Goal: Task Accomplishment & Management: Use online tool/utility

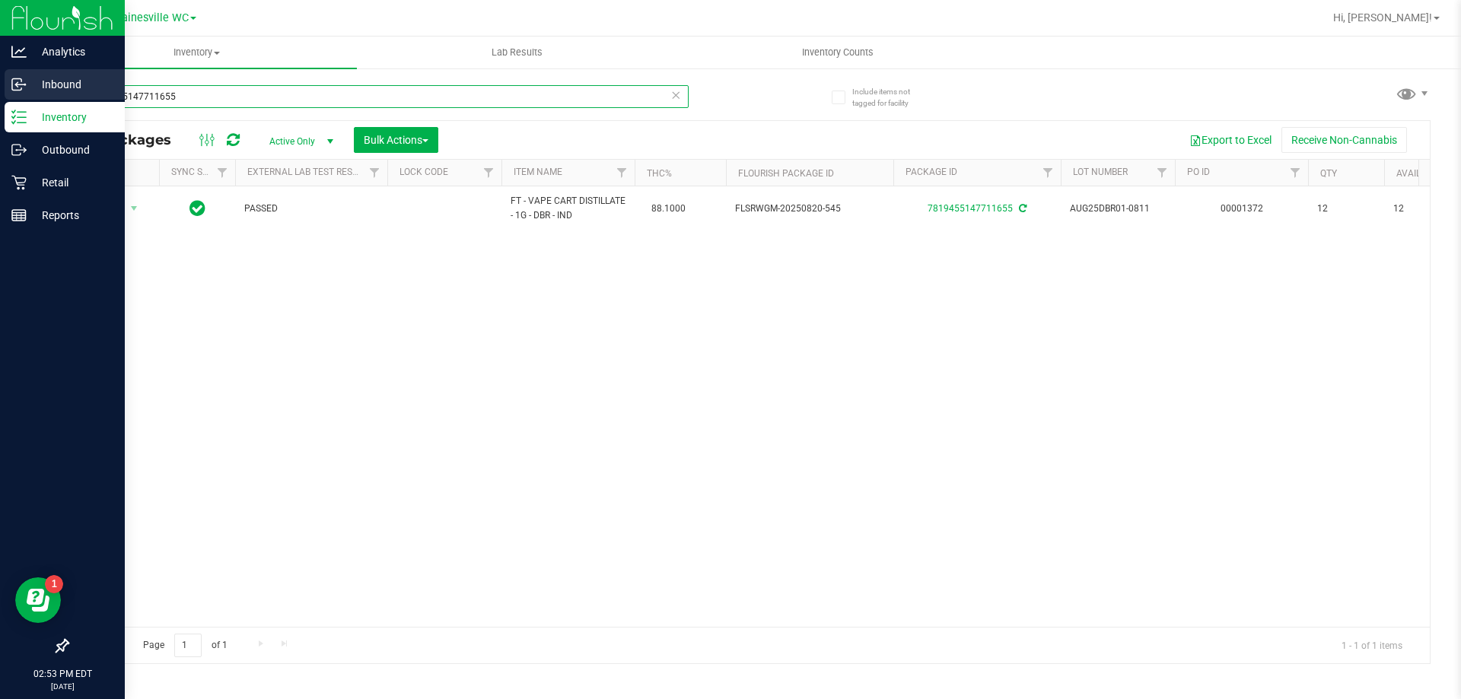
drag, startPoint x: 215, startPoint y: 93, endPoint x: 30, endPoint y: 97, distance: 185.7
click at [30, 97] on div "Analytics Inbound Inventory Outbound Retail Reports 02:53 PM EDT [DATE] 08/26 G…" at bounding box center [730, 349] width 1461 height 699
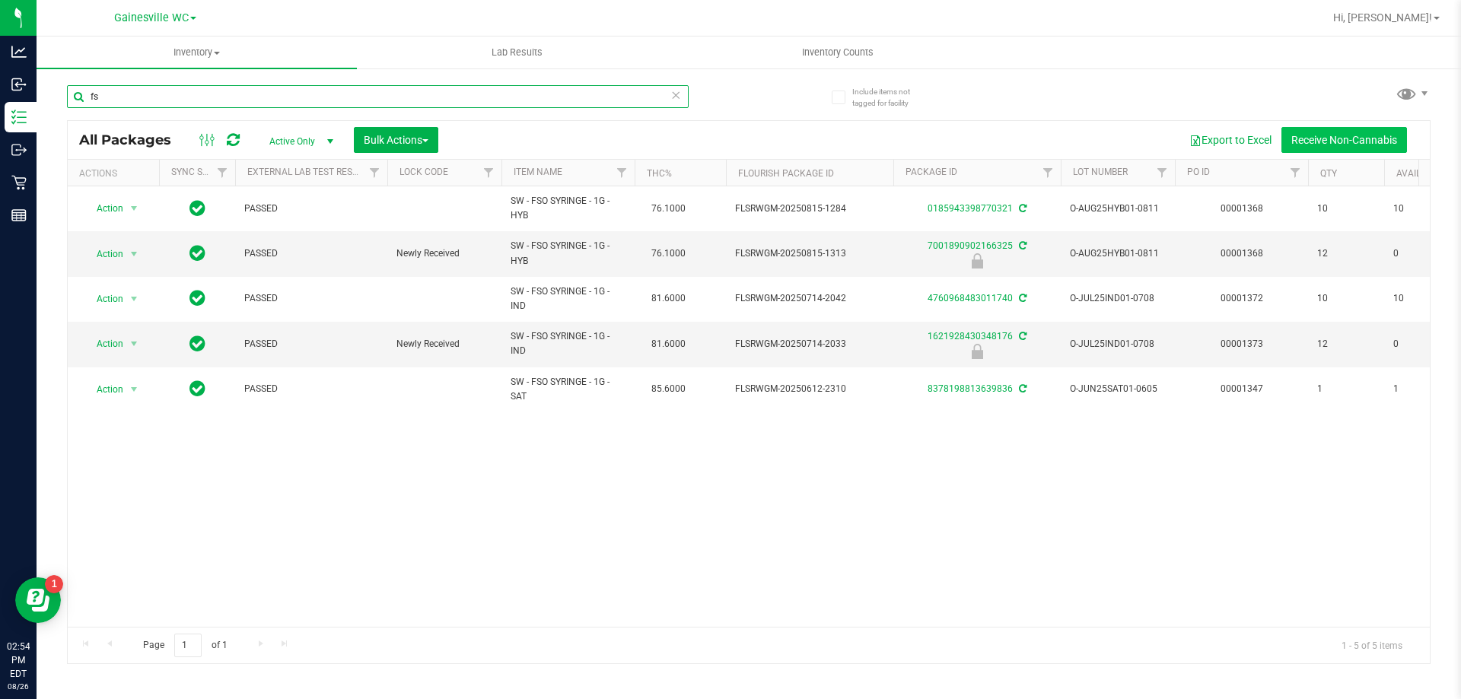
type input "f"
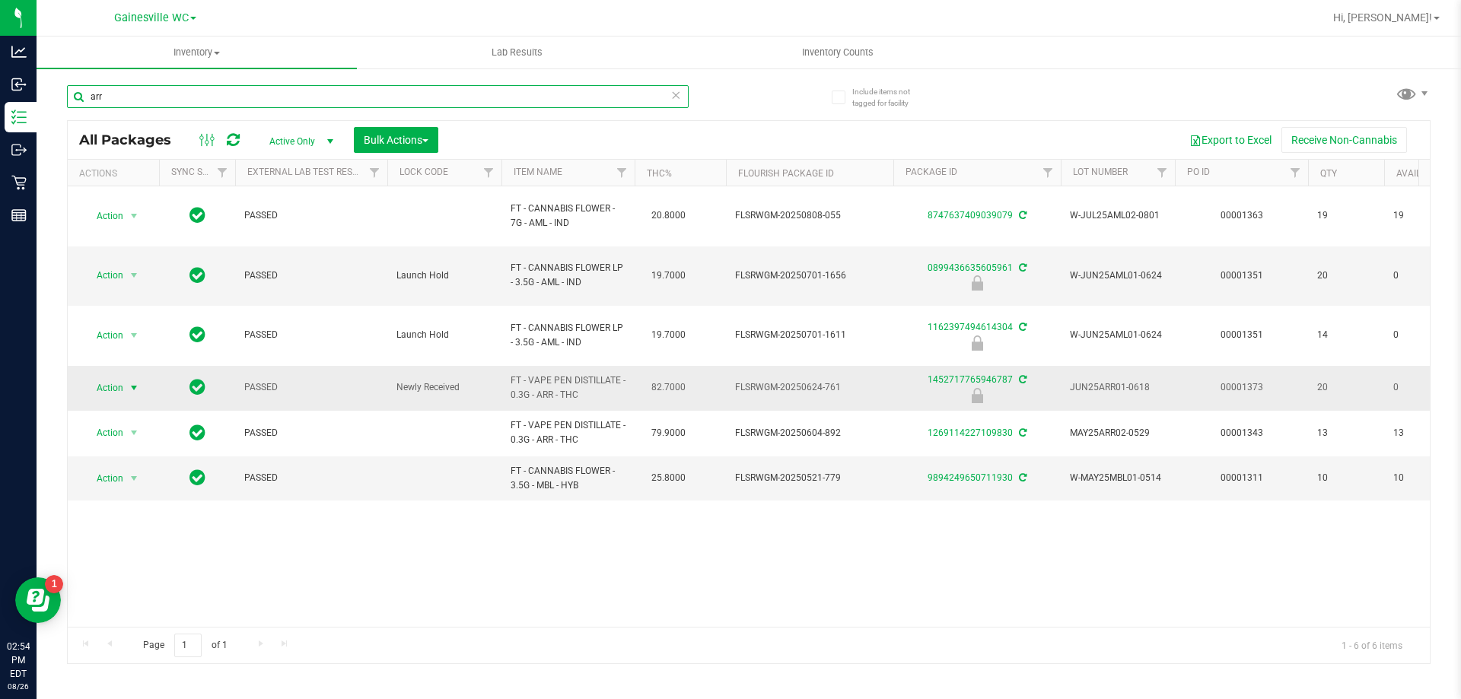
type input "arr"
click at [127, 377] on span "select" at bounding box center [134, 387] width 19 height 21
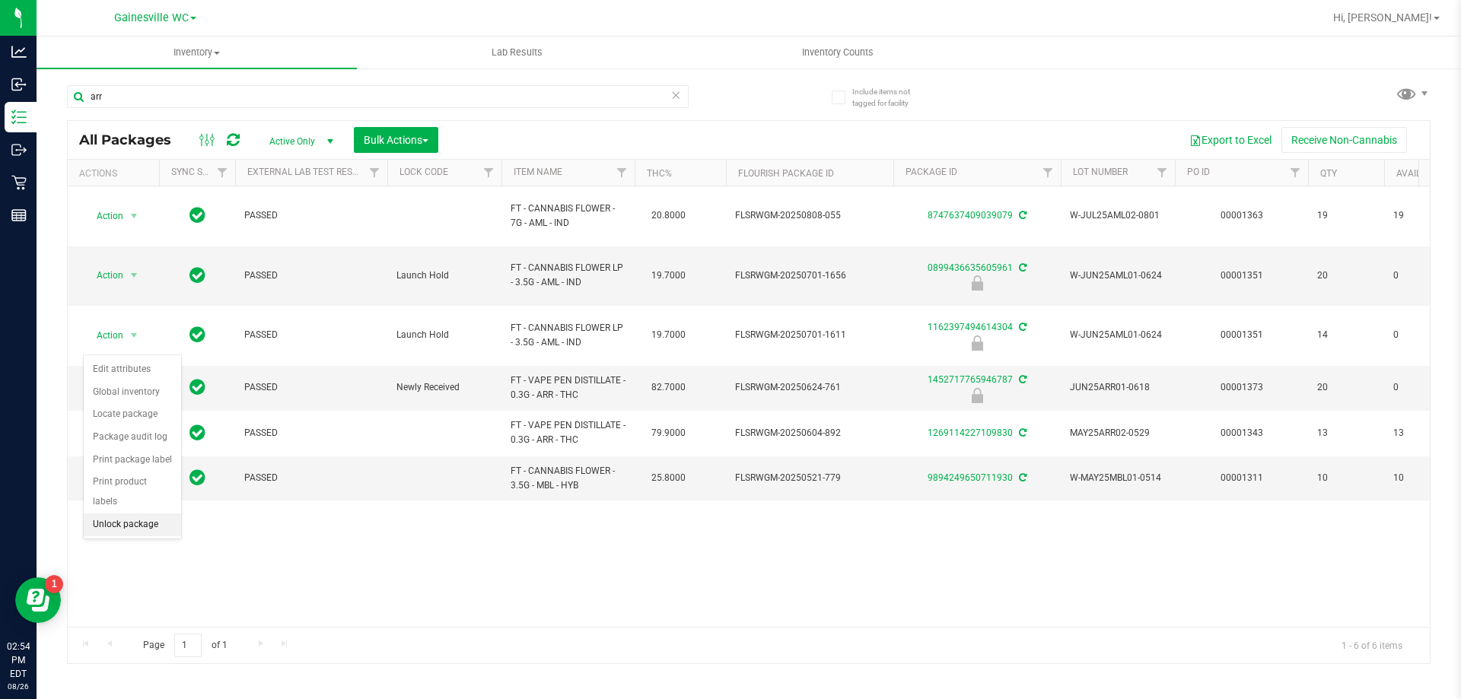
click at [94, 514] on li "Unlock package" at bounding box center [132, 525] width 97 height 23
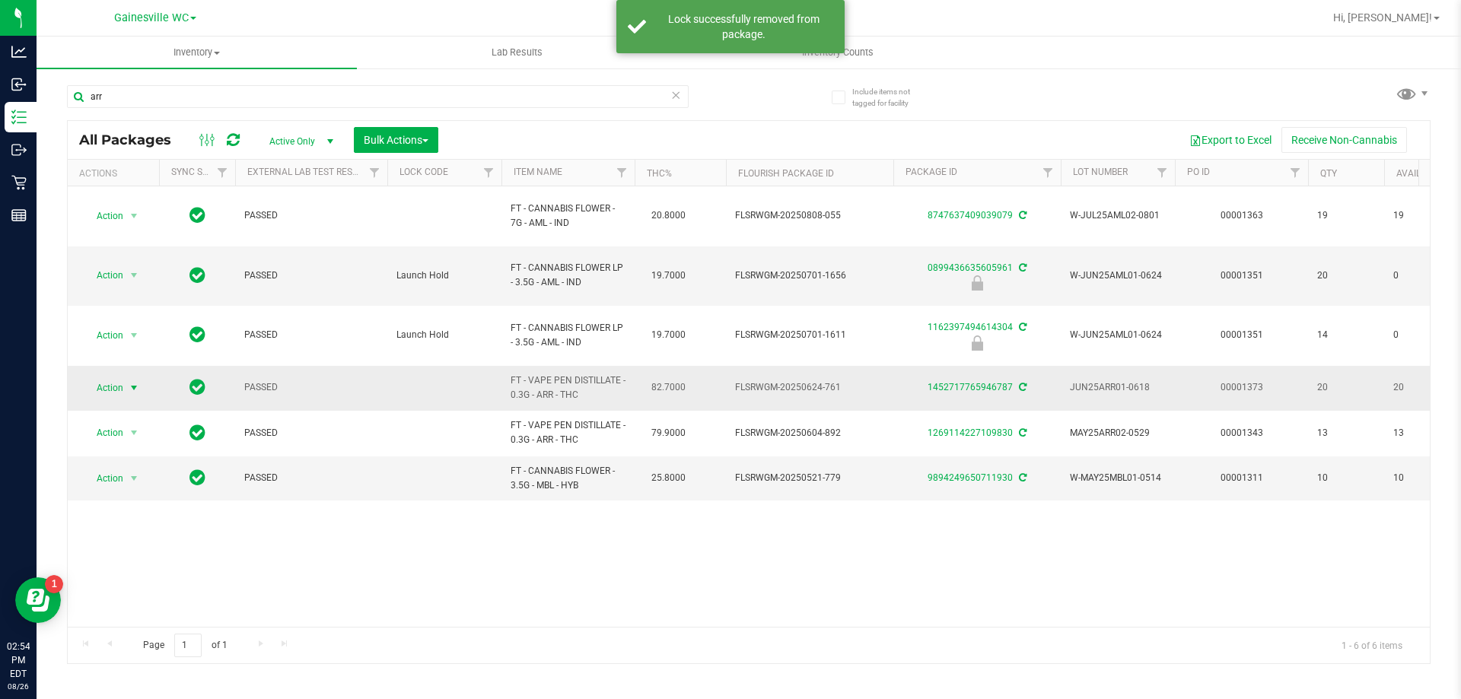
click at [141, 377] on span "select" at bounding box center [134, 387] width 19 height 21
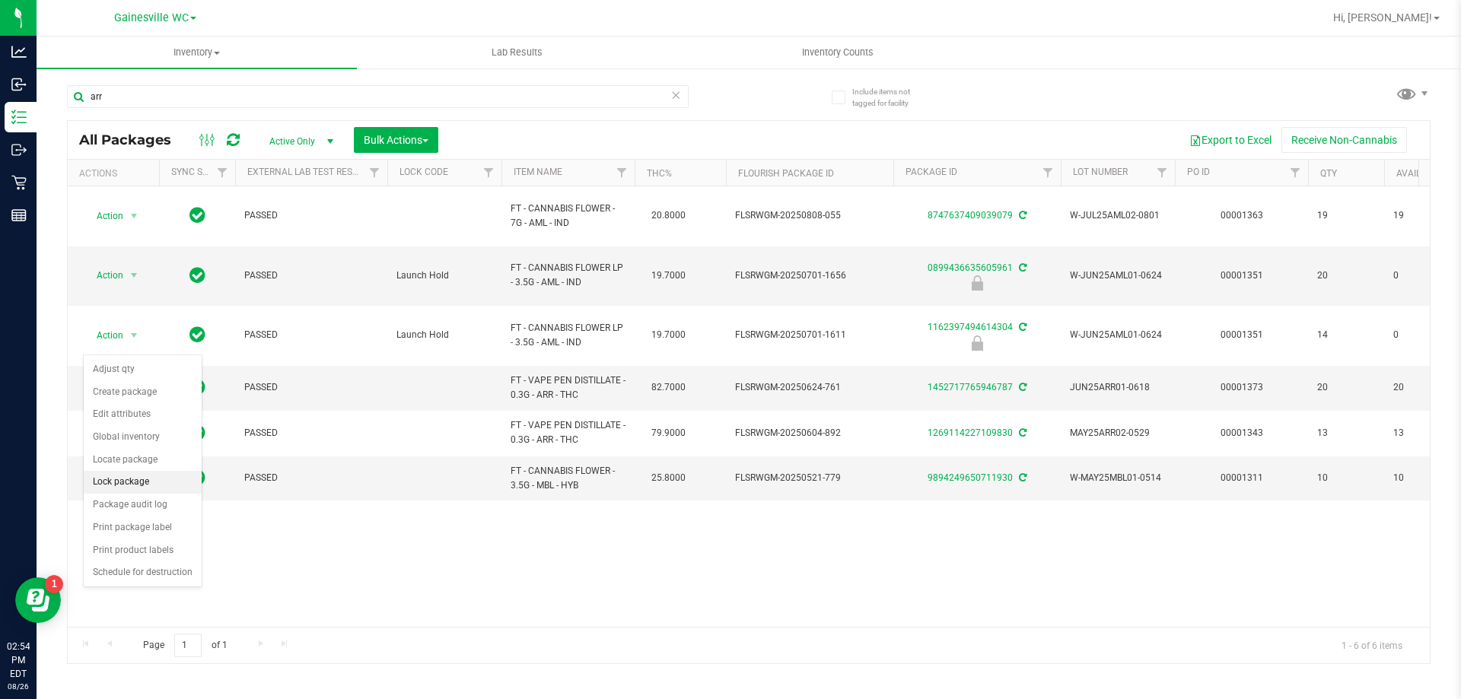
click at [113, 492] on li "Lock package" at bounding box center [143, 482] width 118 height 23
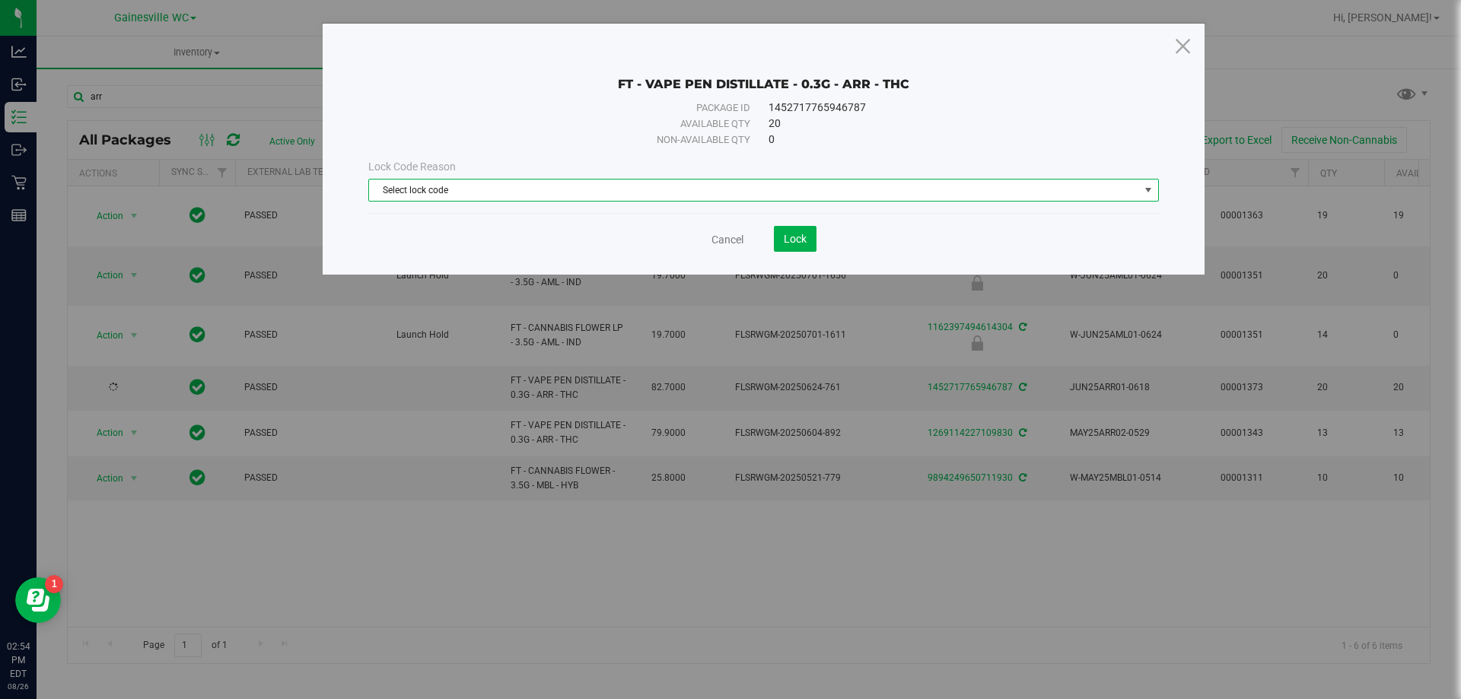
click at [599, 192] on span "Select lock code" at bounding box center [754, 190] width 770 height 21
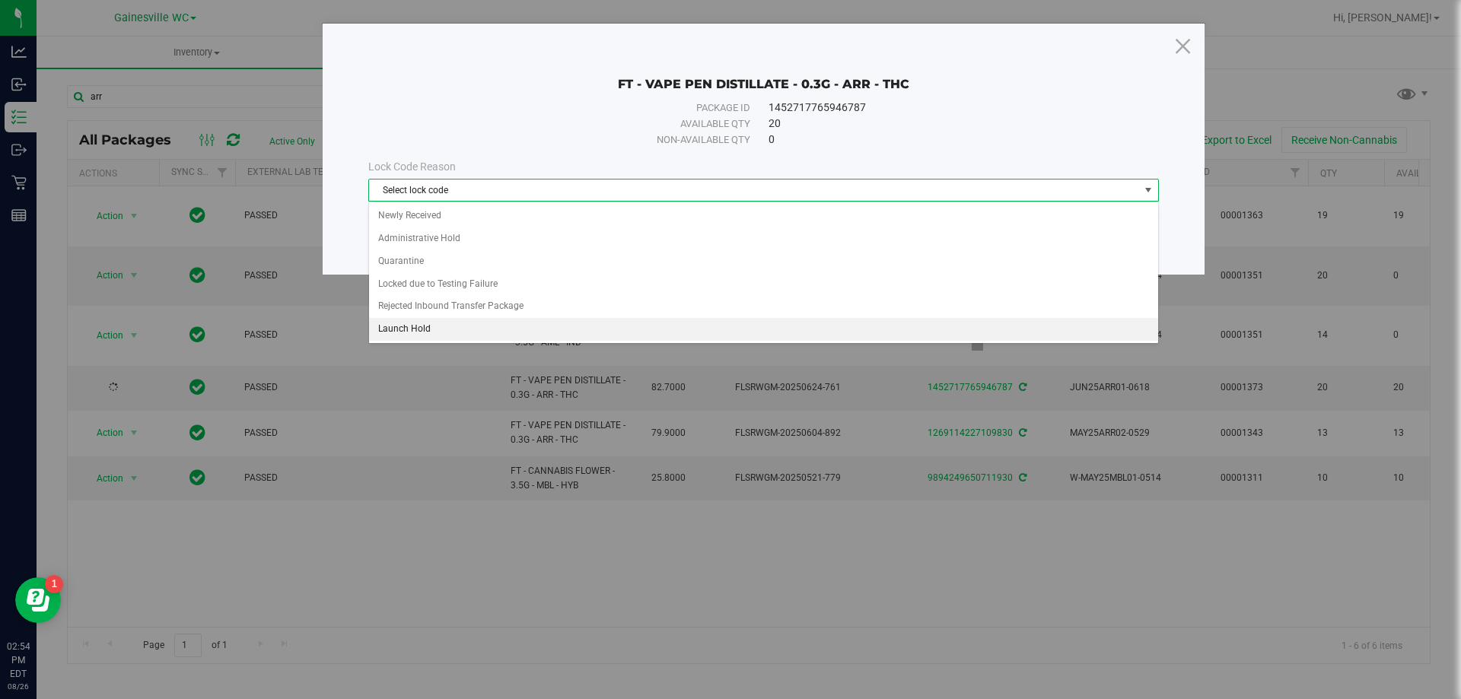
click at [413, 332] on li "Launch Hold" at bounding box center [763, 329] width 789 height 23
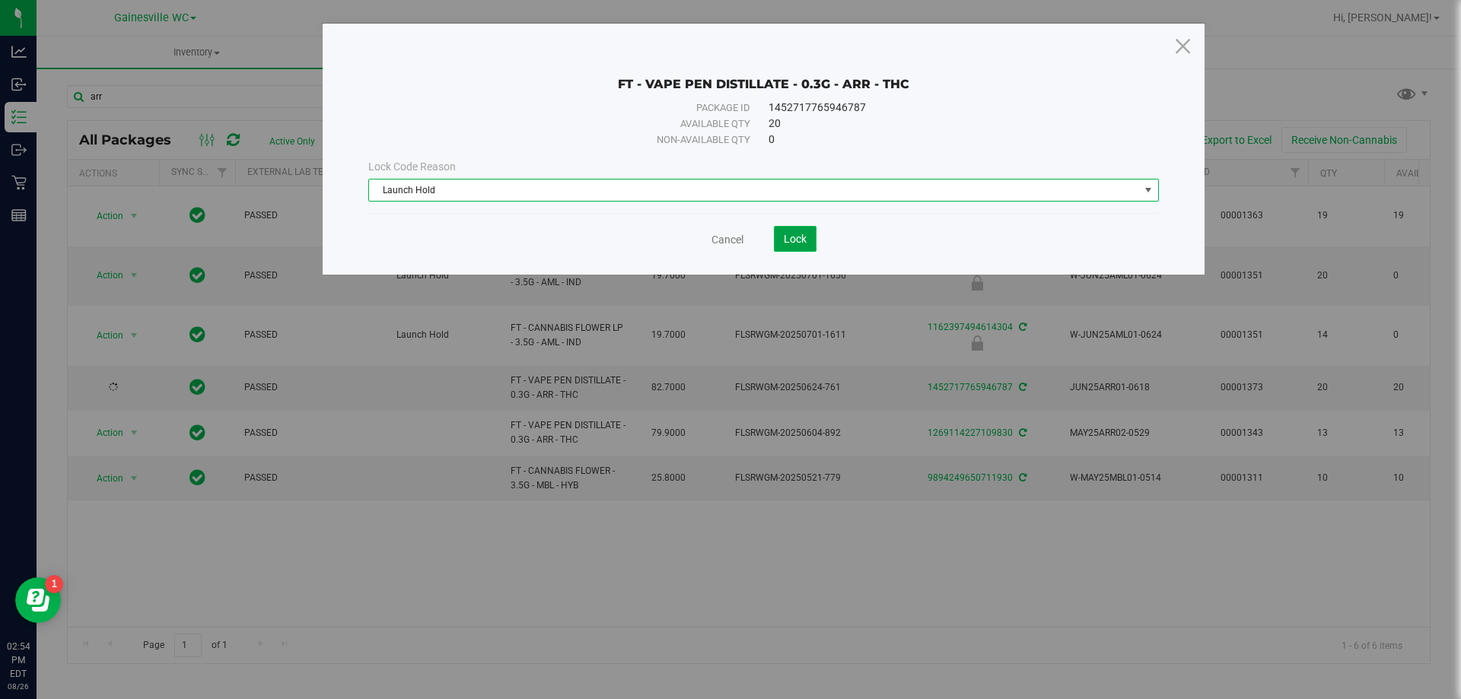
click at [786, 236] on span "Lock" at bounding box center [795, 239] width 23 height 12
